Goal: Information Seeking & Learning: Check status

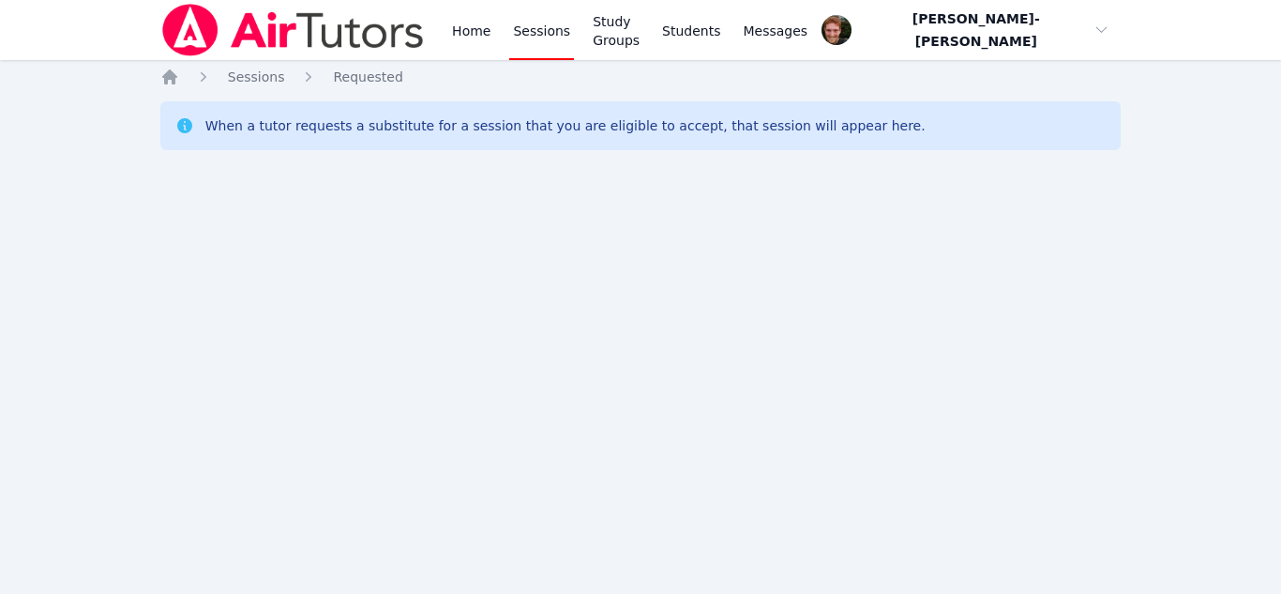
click at [696, 177] on div "Home Sessions Requested When a tutor requests a substitute for a session that y…" at bounding box center [641, 132] width 962 height 128
click at [468, 37] on link "Home" at bounding box center [471, 30] width 46 height 60
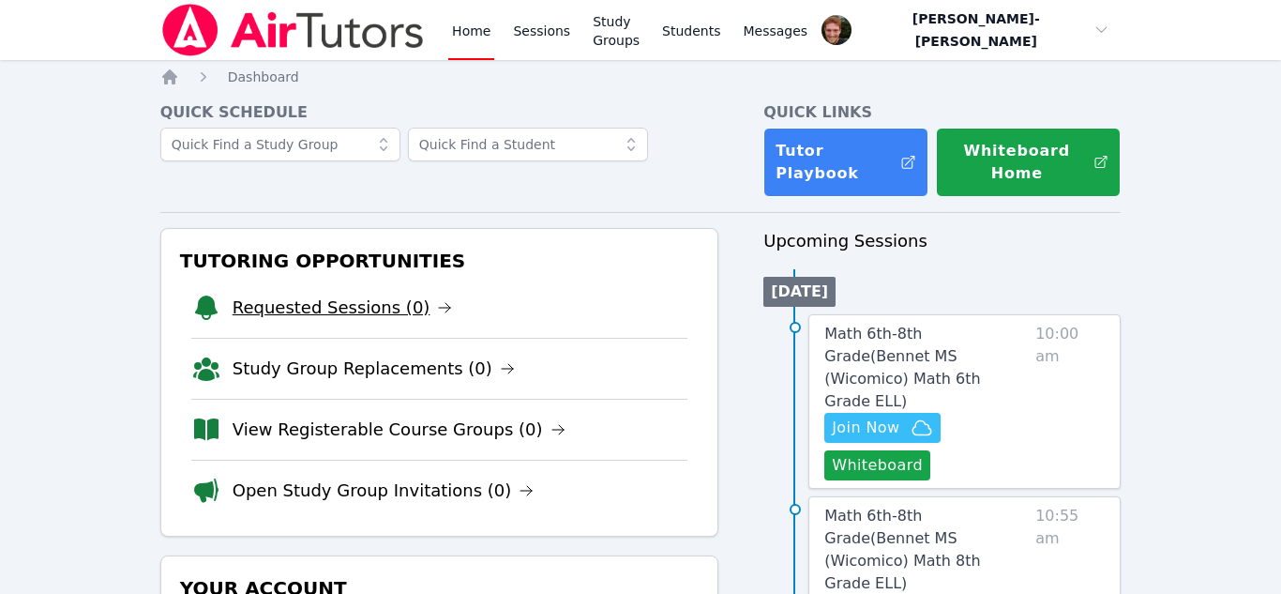
click at [265, 296] on link "Requested Sessions (0)" at bounding box center [343, 308] width 220 height 26
